Goal: Check status

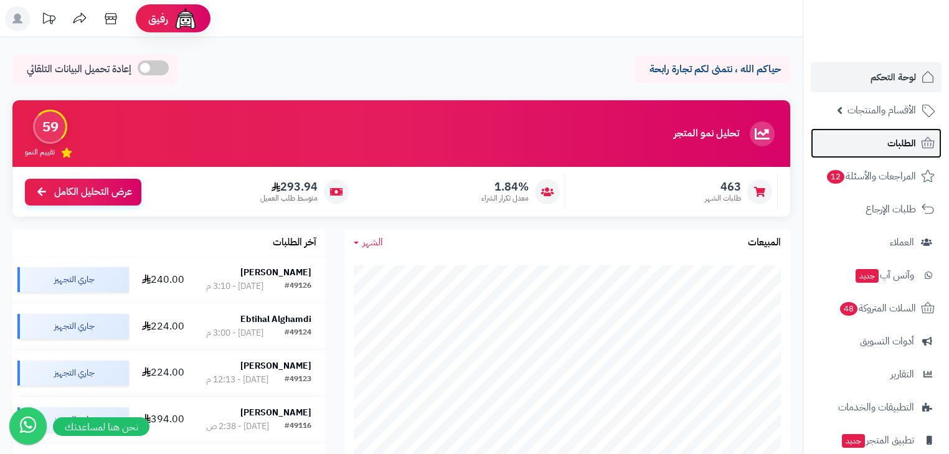
click at [892, 152] on link "الطلبات" at bounding box center [876, 143] width 131 height 30
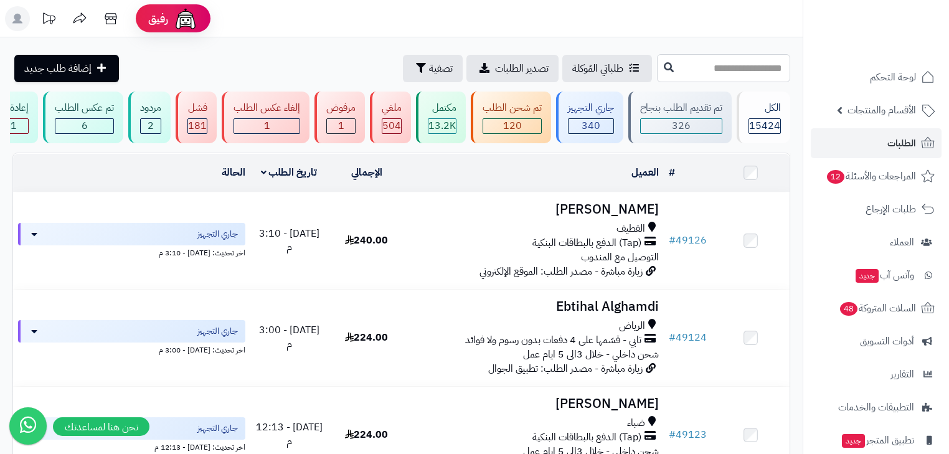
click at [720, 67] on input "text" at bounding box center [723, 68] width 133 height 28
type input "*****"
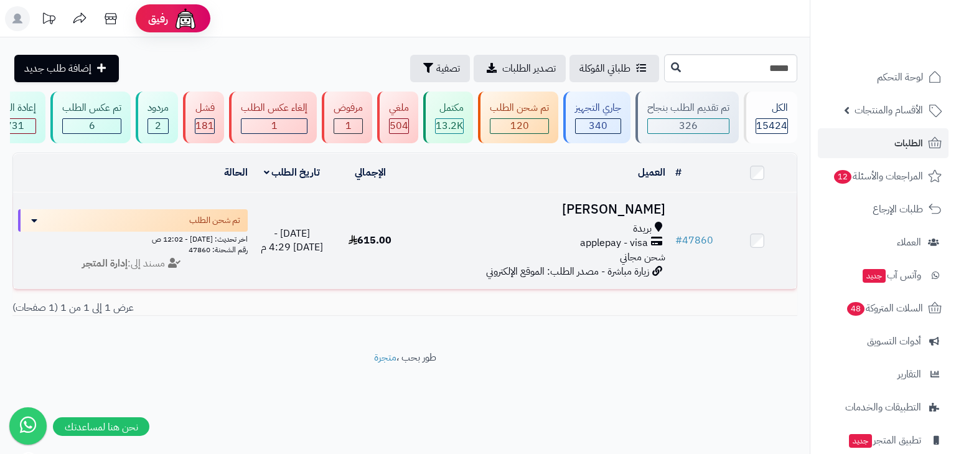
click at [646, 212] on h3 "يسرى الجاسر" at bounding box center [540, 209] width 251 height 14
